Goal: Answer question/provide support

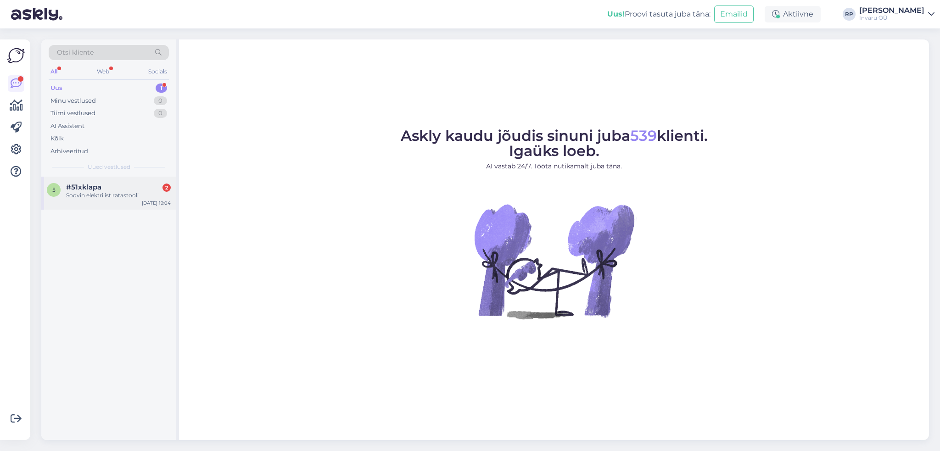
click at [76, 188] on span "#51xklapa" at bounding box center [83, 187] width 35 height 8
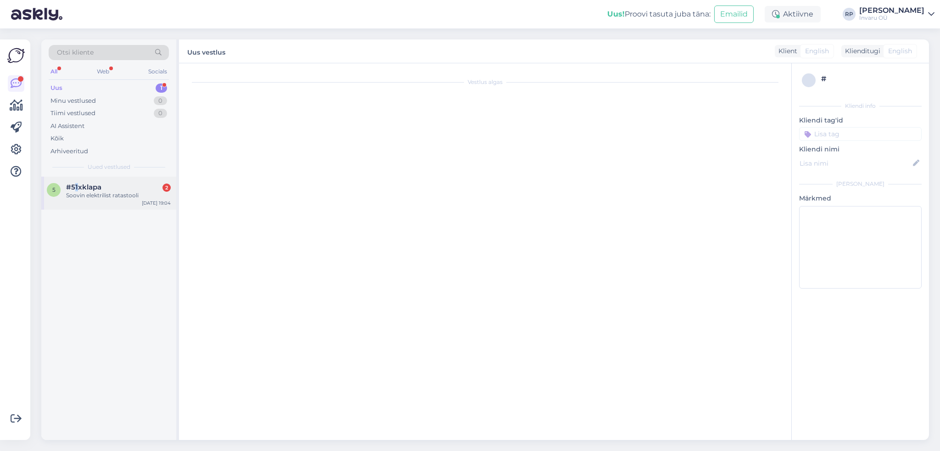
scroll to position [949, 0]
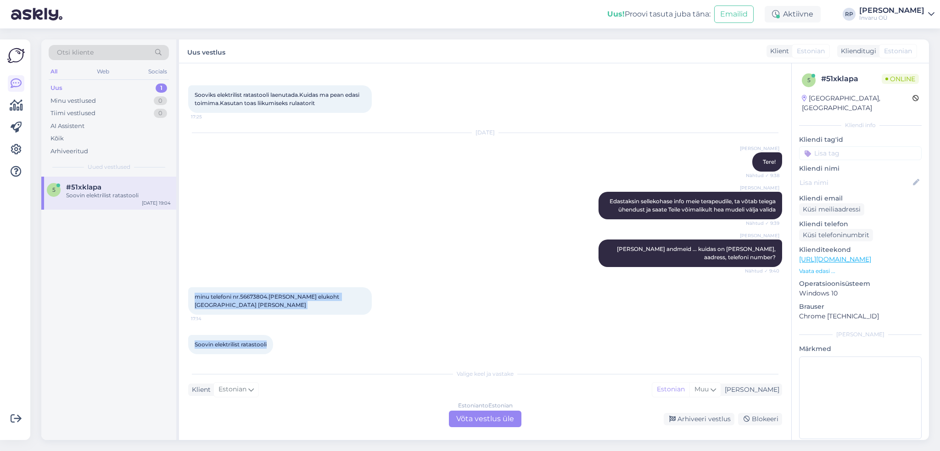
drag, startPoint x: 270, startPoint y: 337, endPoint x: 185, endPoint y: 285, distance: 99.4
click at [185, 285] on div "Vestlus algas [DATE] millist elektrilist ratastooli soovitate naisele.milline m…" at bounding box center [485, 251] width 612 height 377
copy div "minu telefoni nr.56673804.[PERSON_NAME] elukoht [GEOGRAPHIC_DATA] [PERSON_NAME]…"
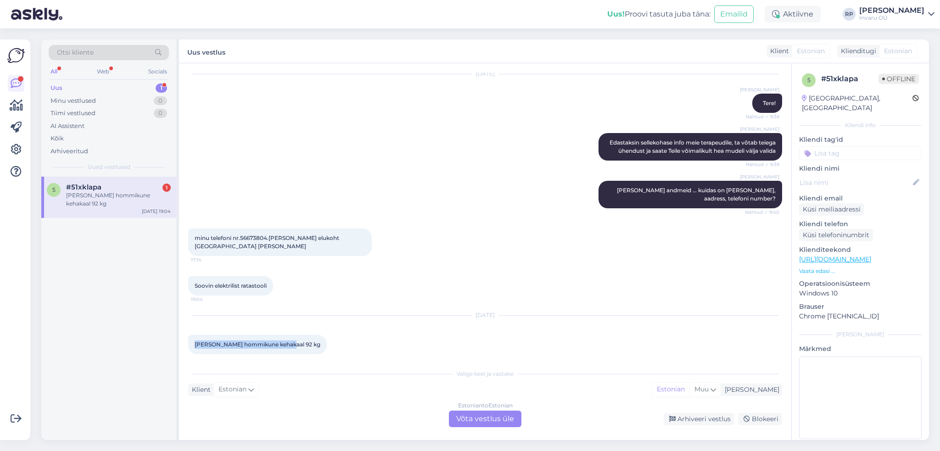
drag, startPoint x: 286, startPoint y: 336, endPoint x: 186, endPoint y: 337, distance: 100.1
click at [186, 337] on div "Vestlus algas [DATE] millist elektrilist ratastooli soovitate naisele.milline m…" at bounding box center [485, 251] width 612 height 377
copy span "[PERSON_NAME] hommikune kehakaal 92 kg"
click at [499, 420] on div "Estonian to Estonian Võta vestlus üle" at bounding box center [485, 419] width 73 height 17
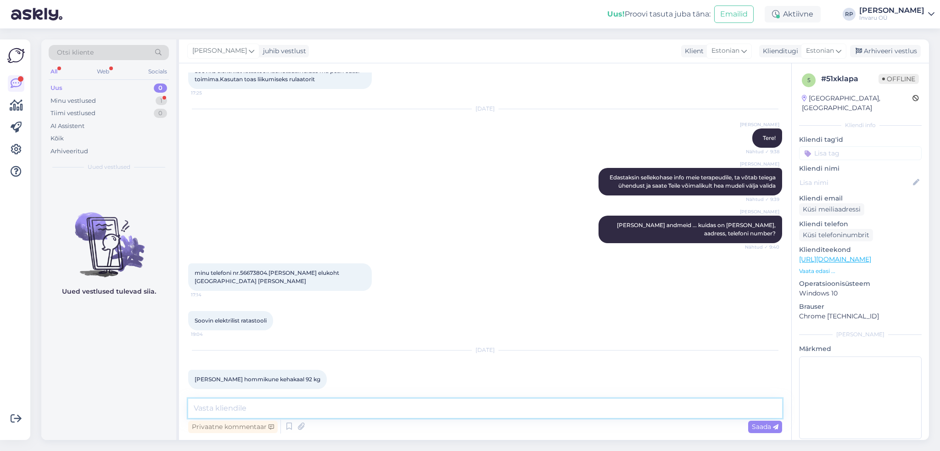
click at [287, 406] on textarea at bounding box center [485, 408] width 594 height 19
type textarea "Tere hommikut"
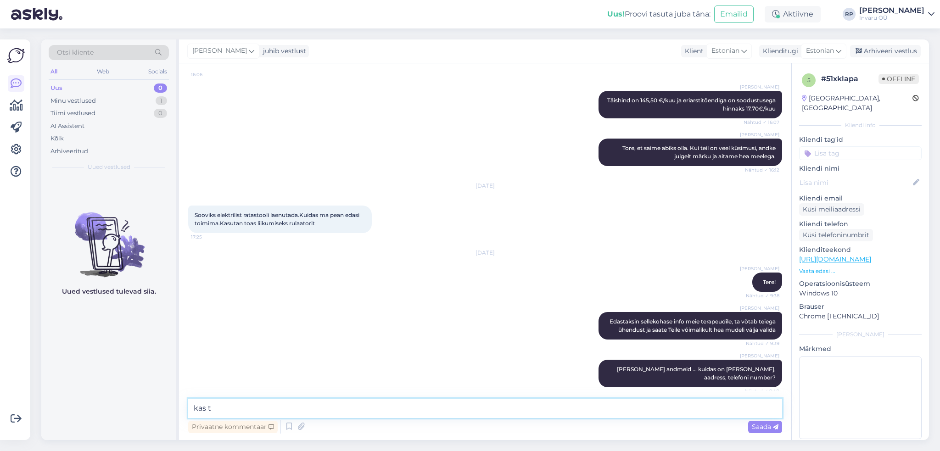
scroll to position [1013, 0]
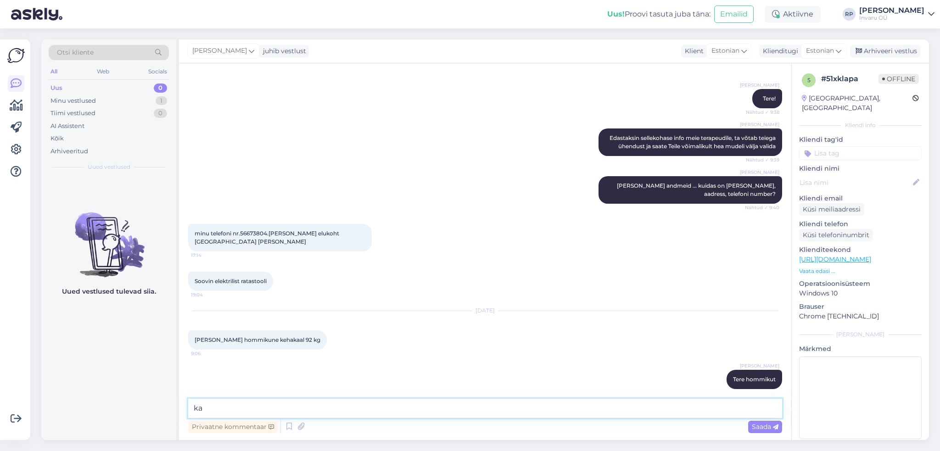
type textarea "k"
type textarea "kuidas abivajaja nimi"
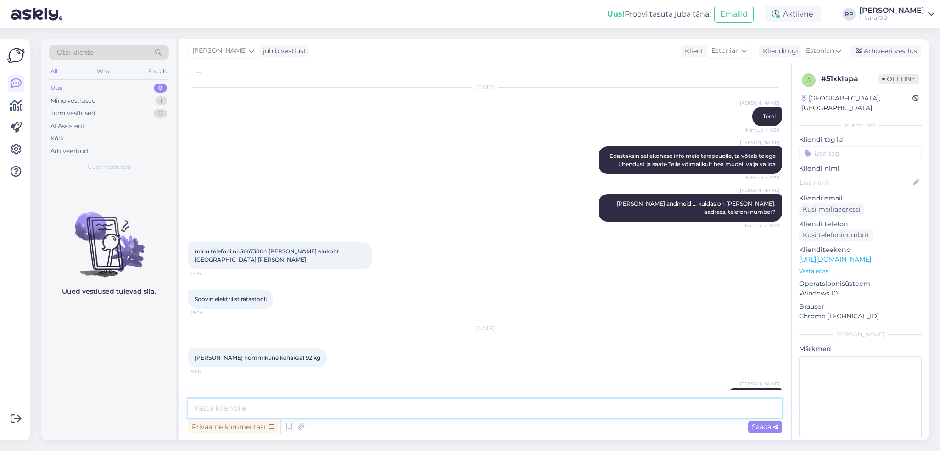
scroll to position [1052, 0]
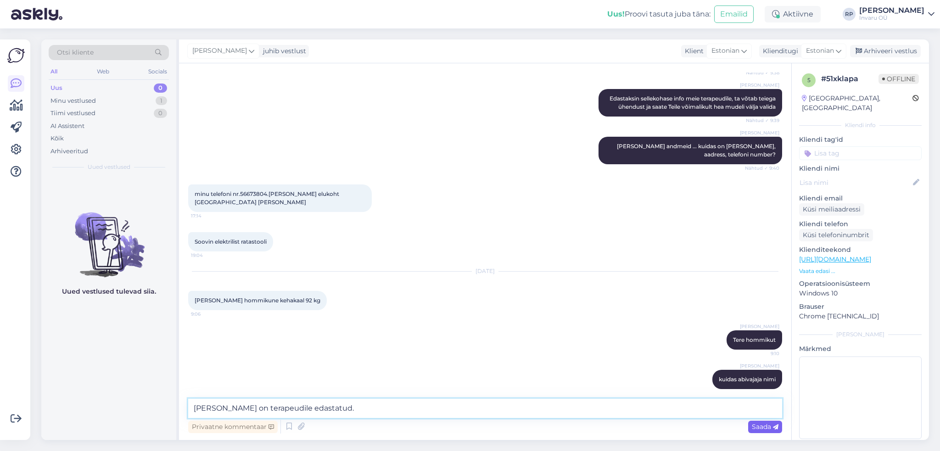
type textarea "[PERSON_NAME] on terapeudile edastatud."
click at [757, 426] on span "Saada" at bounding box center [765, 427] width 27 height 8
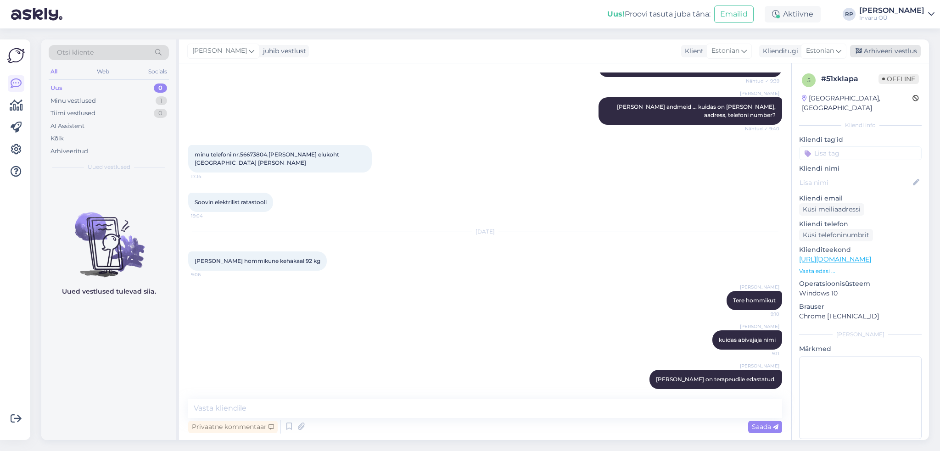
click at [908, 50] on div "Arhiveeri vestlus" at bounding box center [885, 51] width 71 height 12
